Goal: Task Accomplishment & Management: Use online tool/utility

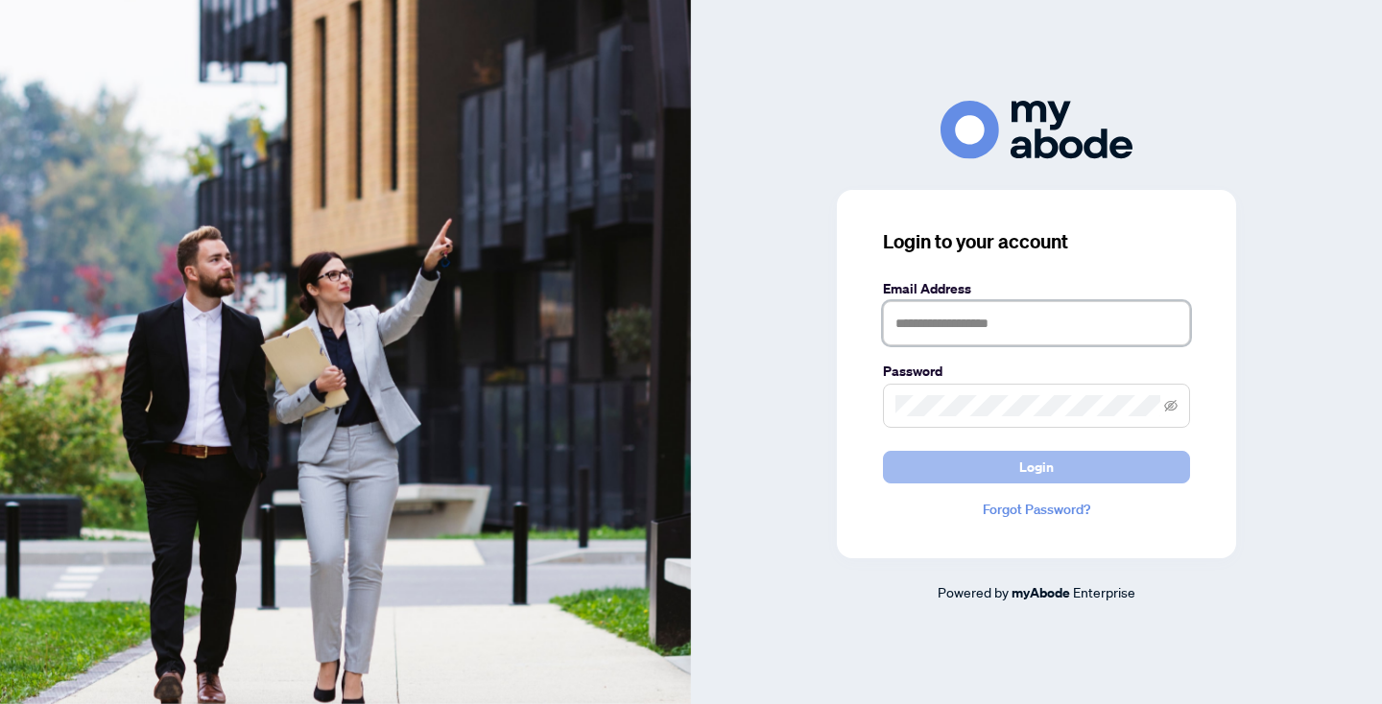
type input "**********"
click at [987, 466] on button "Login" at bounding box center [1036, 467] width 307 height 33
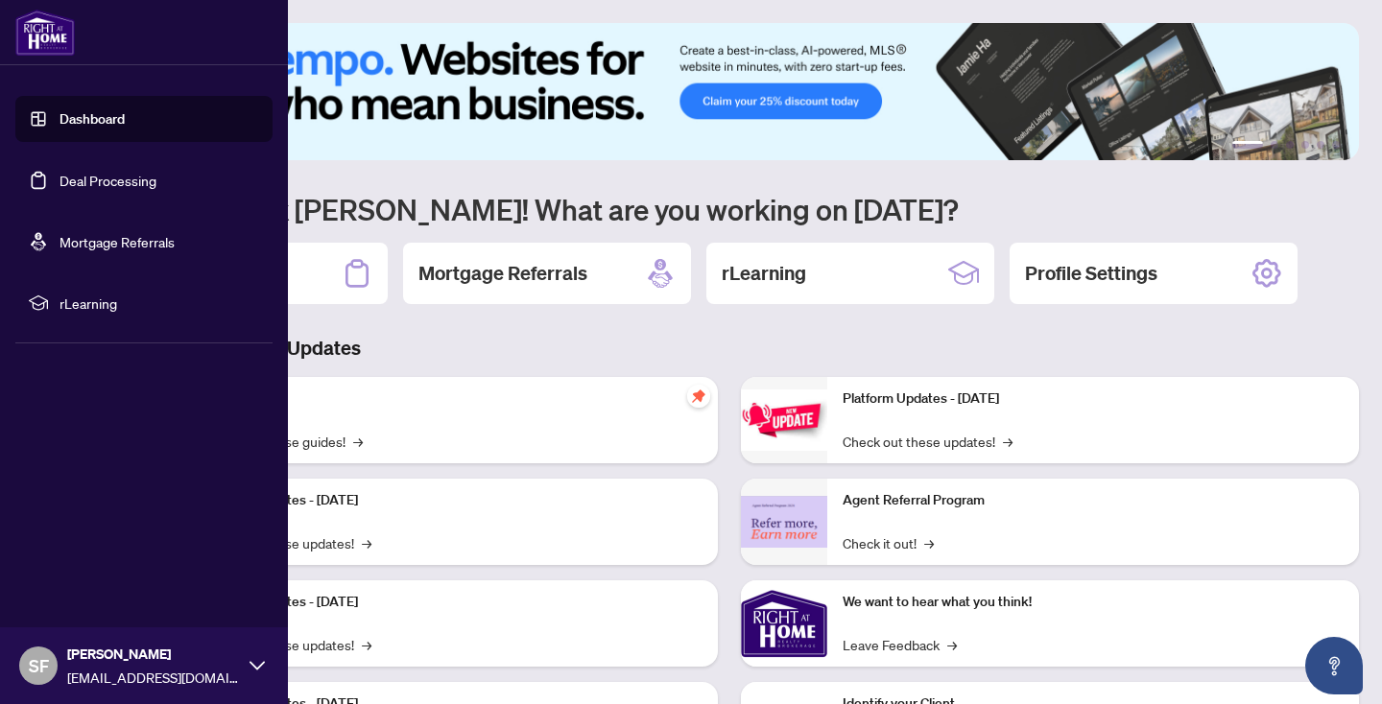
click at [59, 172] on link "Deal Processing" at bounding box center [107, 180] width 97 height 17
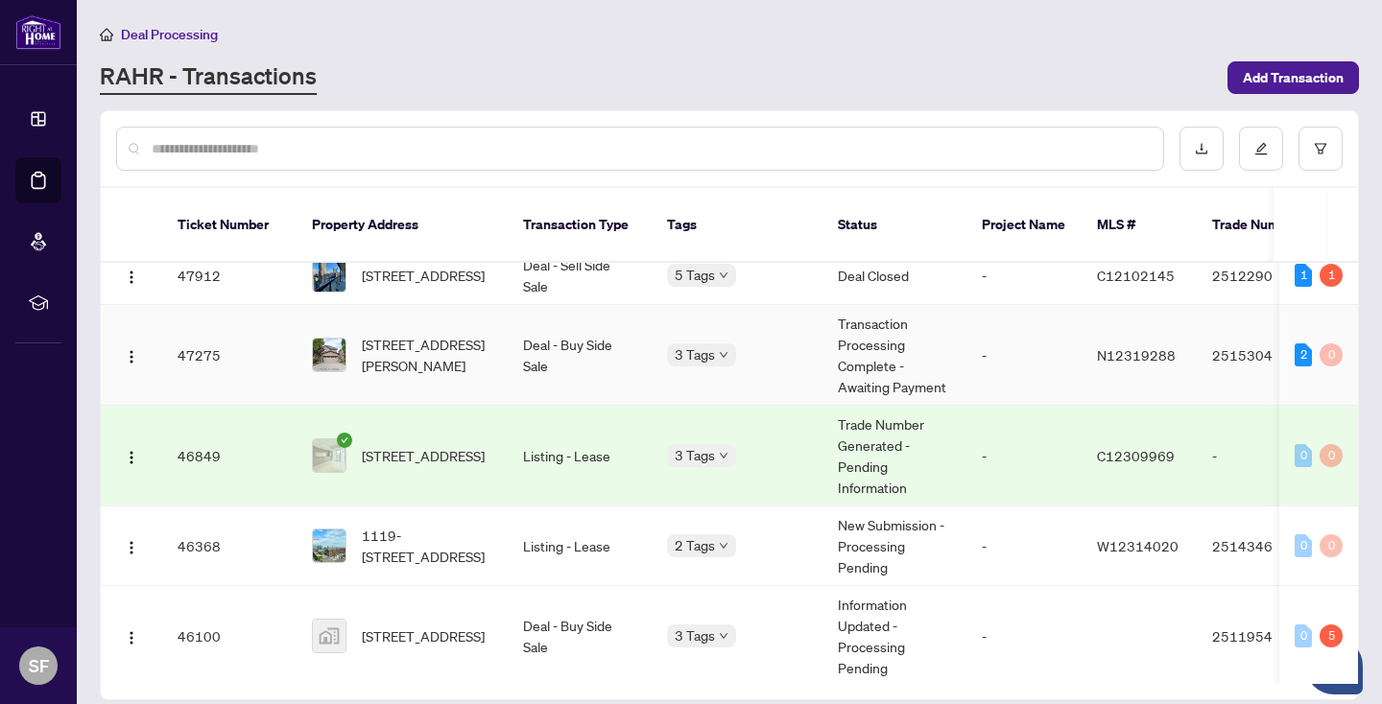
scroll to position [598, 0]
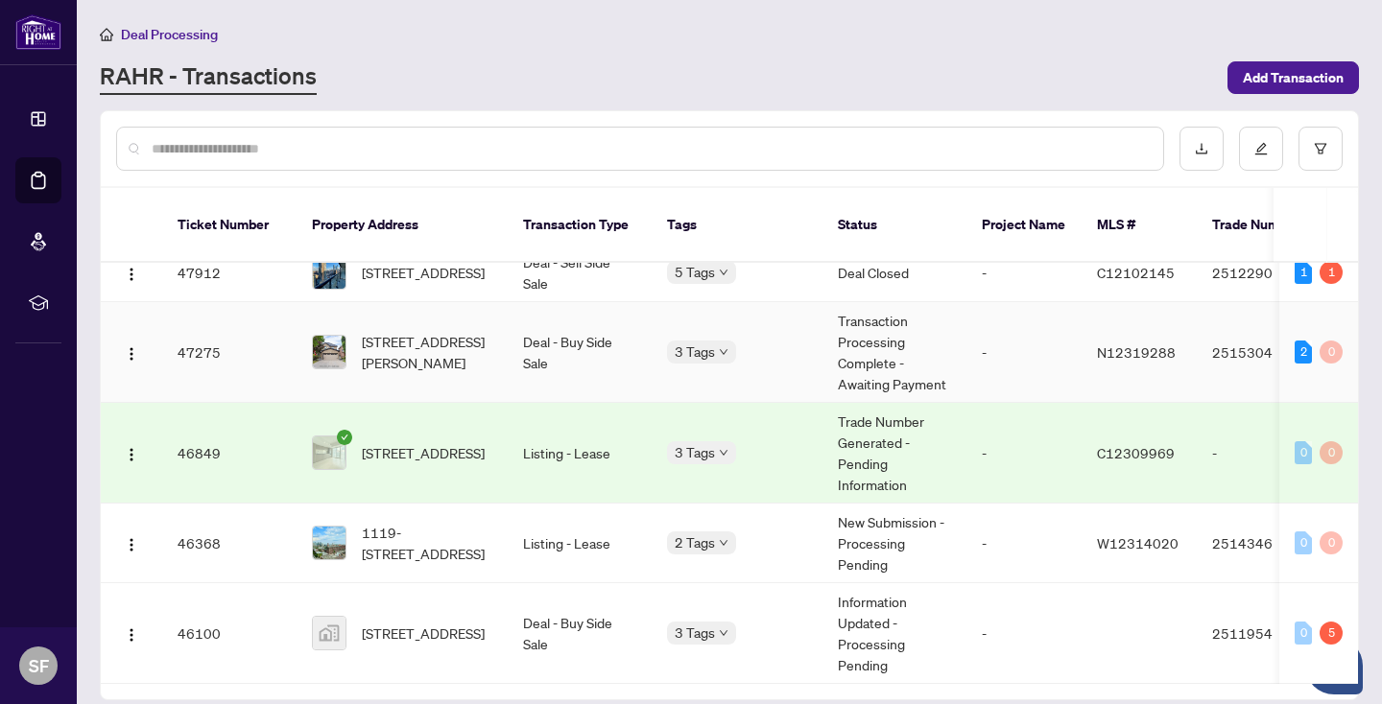
click at [539, 315] on td "Deal - Buy Side Sale" at bounding box center [580, 352] width 144 height 101
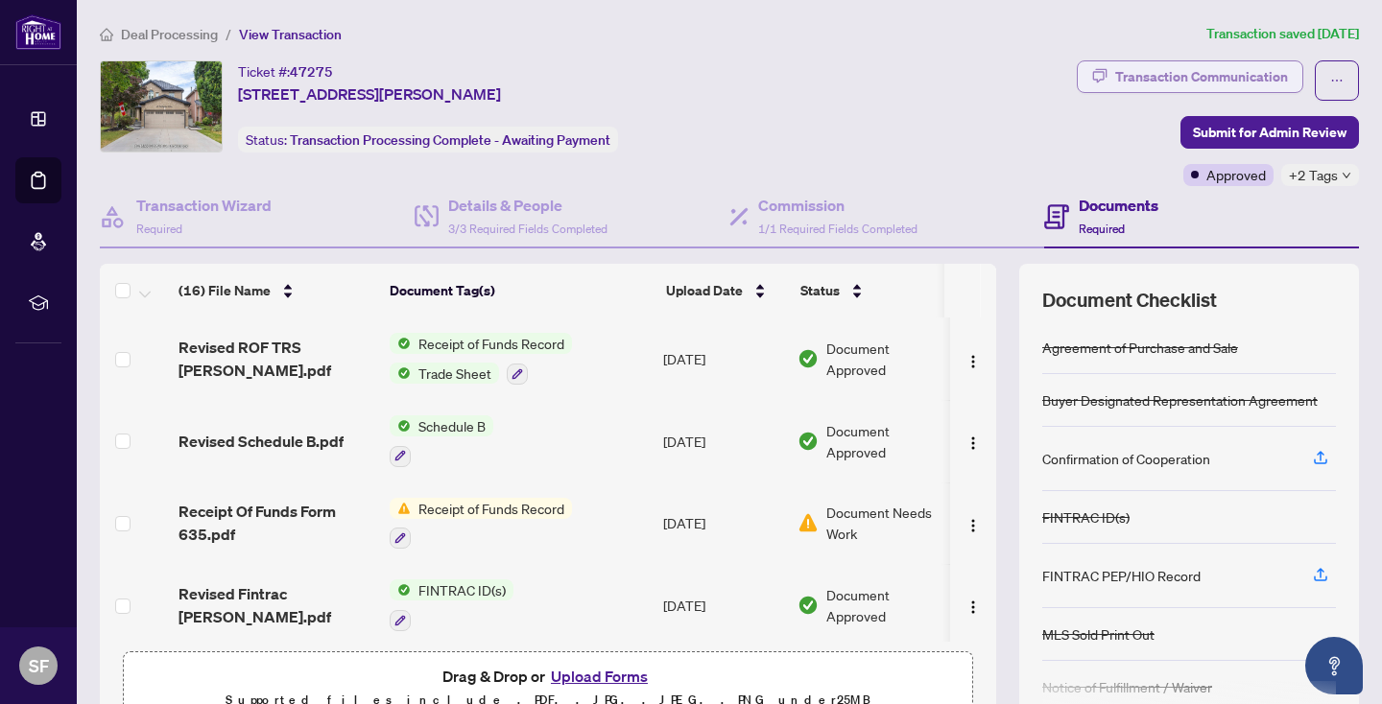
click at [1162, 75] on div "Transaction Communication" at bounding box center [1201, 76] width 173 height 31
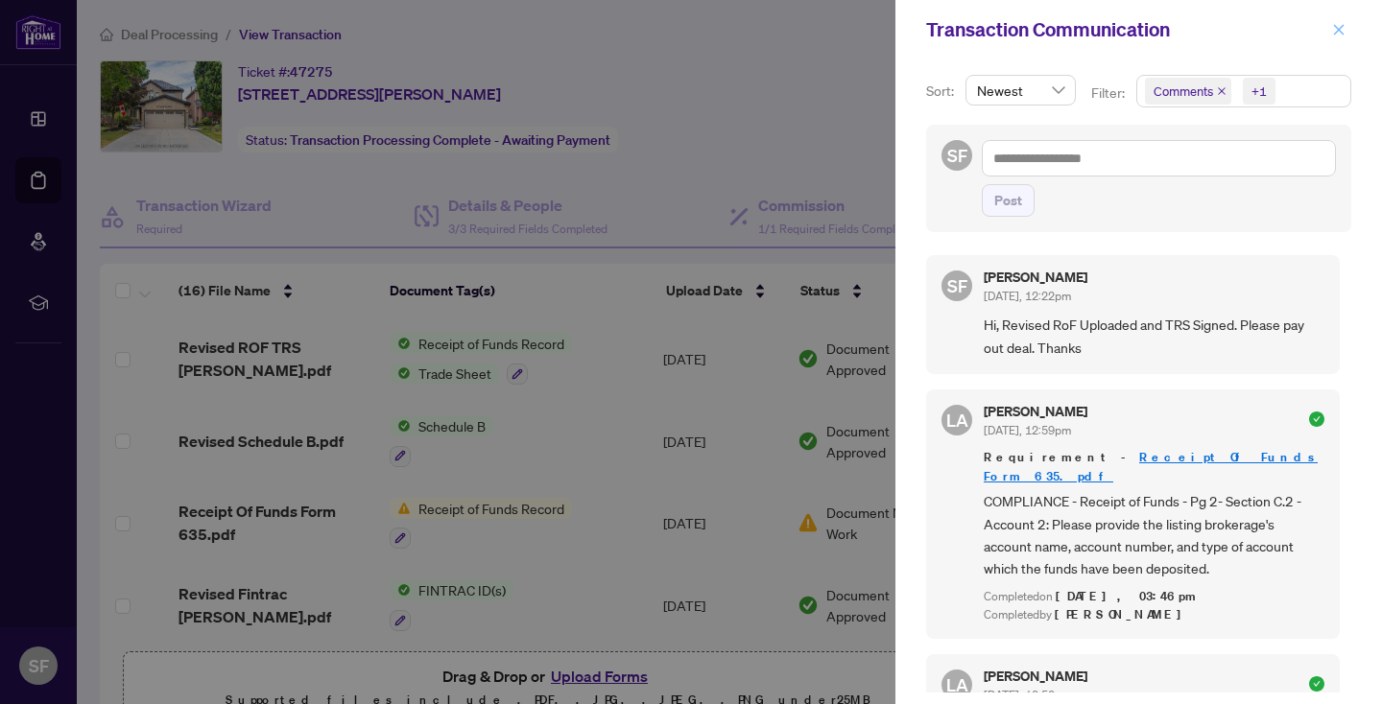
click at [1344, 22] on span "button" at bounding box center [1338, 29] width 13 height 31
